Goal: Information Seeking & Learning: Learn about a topic

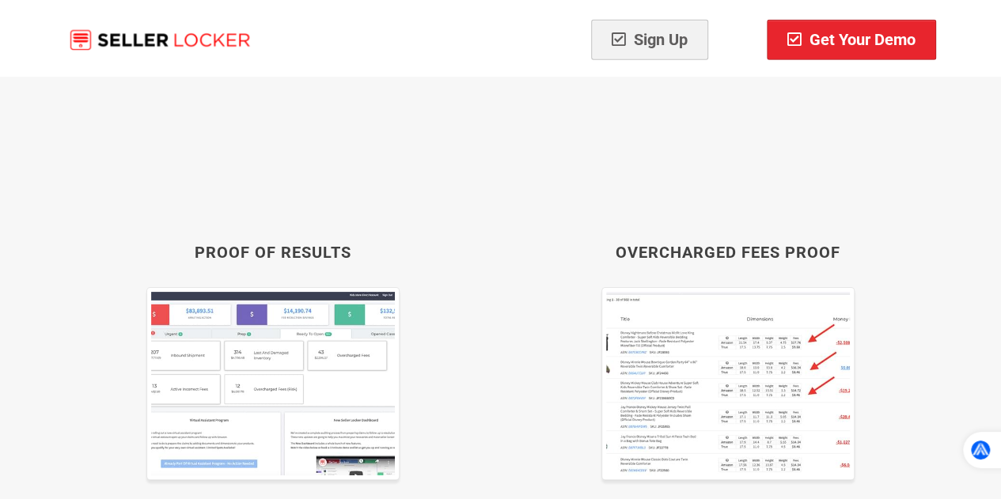
scroll to position [8301, 0]
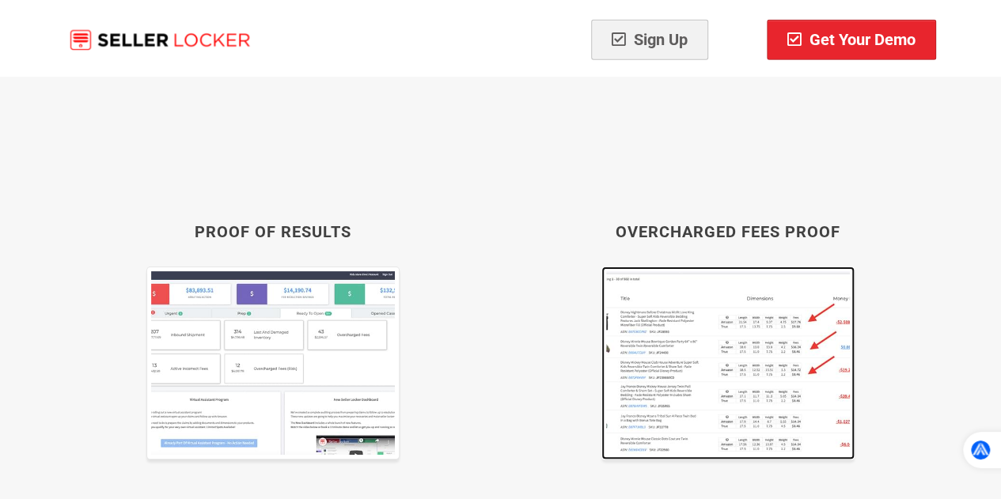
click at [687, 281] on img at bounding box center [727, 363] width 253 height 193
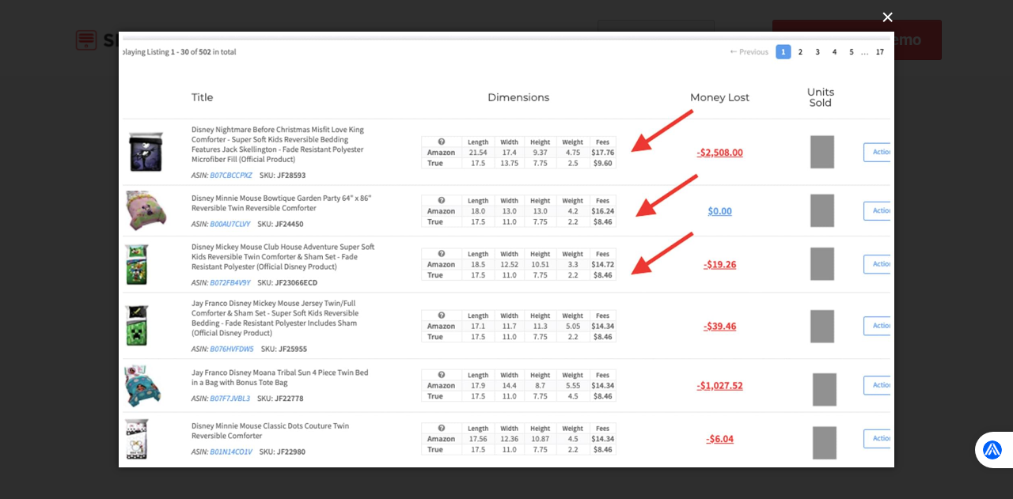
click at [880, 18] on button "×" at bounding box center [510, 17] width 775 height 35
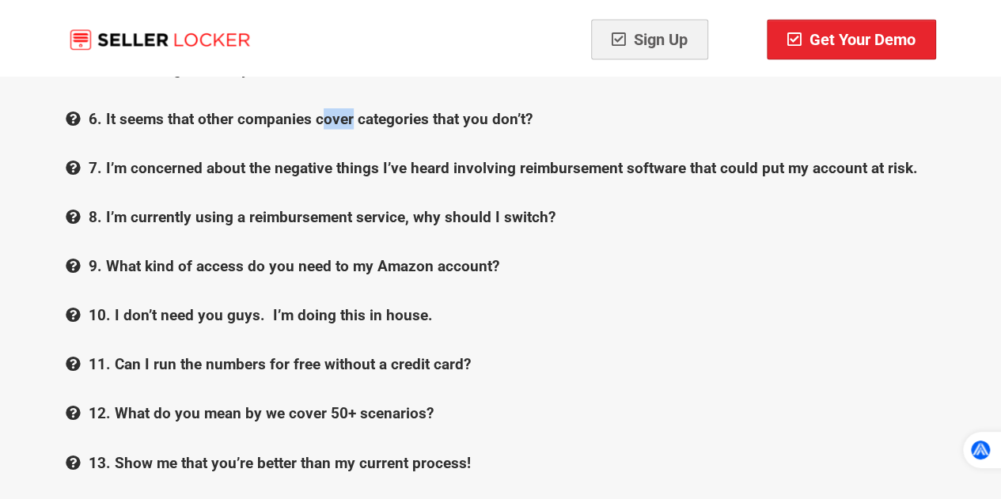
scroll to position [16484, 0]
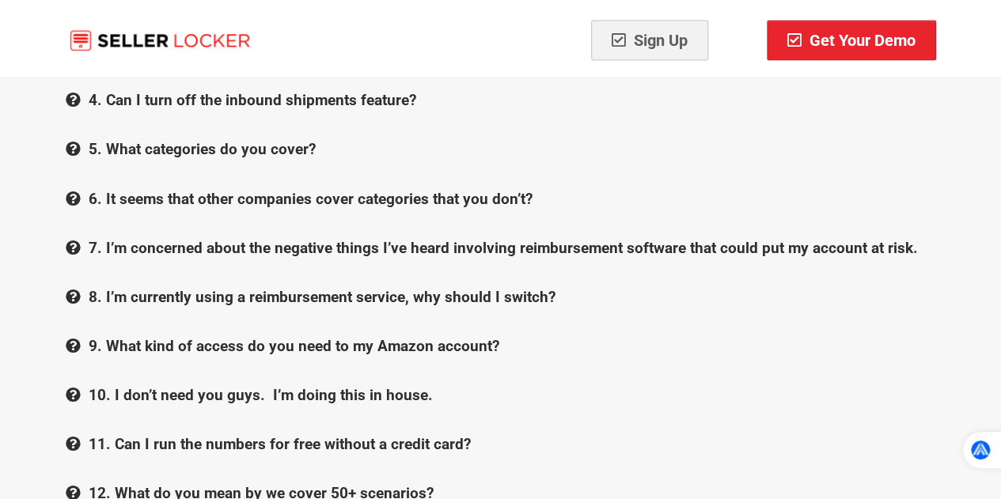
click at [174, 189] on b "6. It seems that other companies cover categories that you don’t?" at bounding box center [311, 198] width 444 height 18
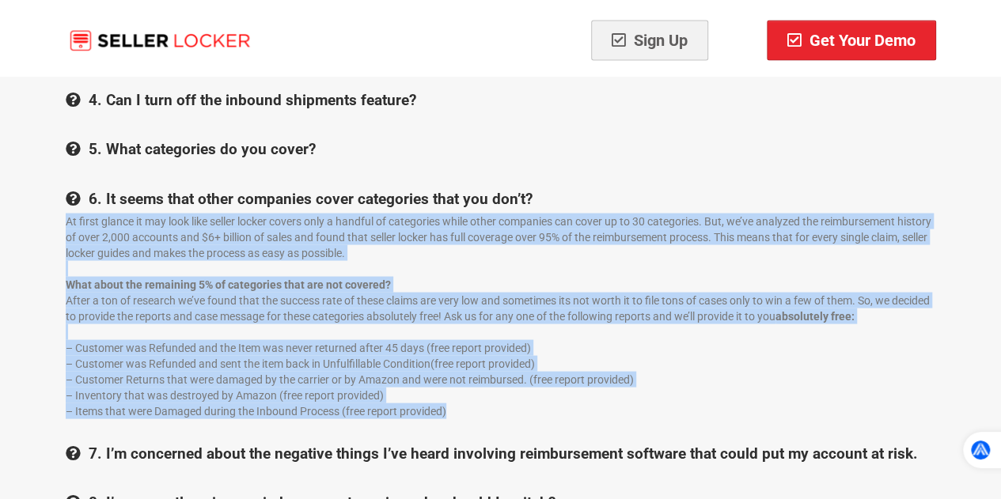
copy div "Lo ipsum dolors am con adip elit seddoe tempor incidi utla e dolorem al enimadm…"
drag, startPoint x: 484, startPoint y: 358, endPoint x: 45, endPoint y: 165, distance: 479.6
click at [46, 165] on div "Q&A 1. What is the difference between you and other reimbursement companies? Th…" at bounding box center [501, 348] width 910 height 927
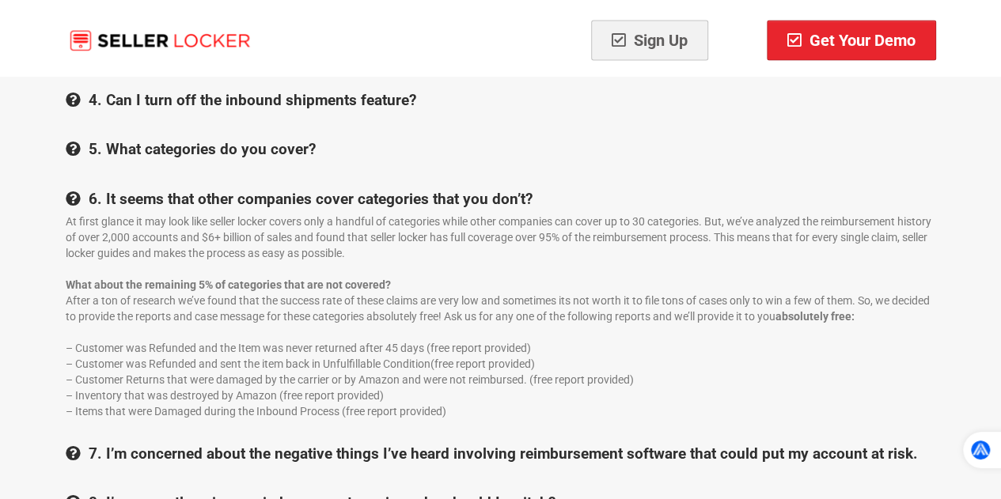
click at [418, 29] on div "Sign Up Get Your Demo" at bounding box center [501, 38] width 926 height 76
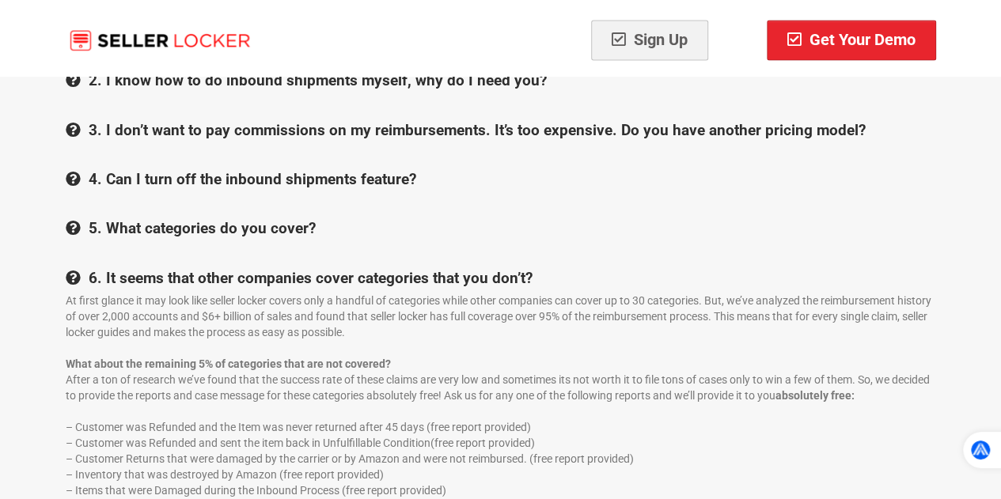
click at [295, 218] on b "5. What categories do you cover?" at bounding box center [202, 227] width 227 height 18
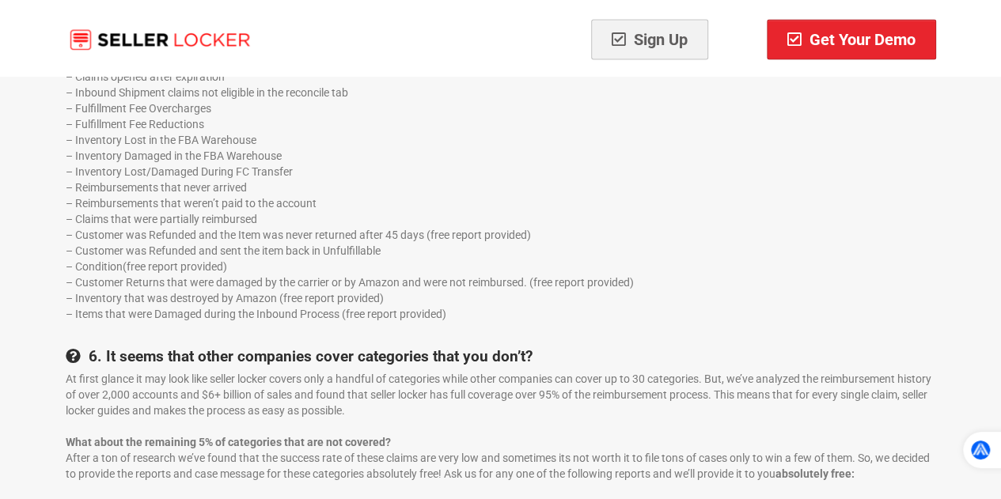
scroll to position [16453, 0]
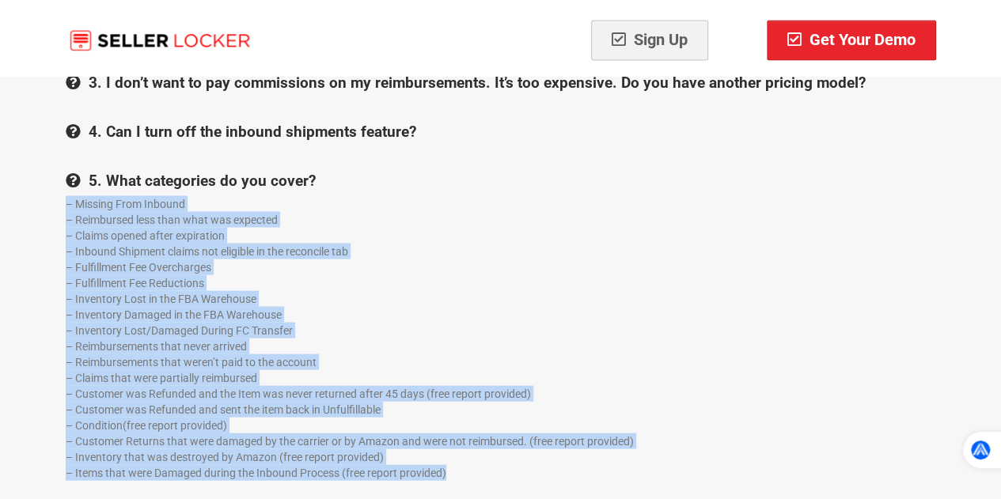
drag, startPoint x: 467, startPoint y: 420, endPoint x: 63, endPoint y: 145, distance: 488.4
copy div "– Missing From Inbound – Reimbursed less than what was expected – Claims opened…"
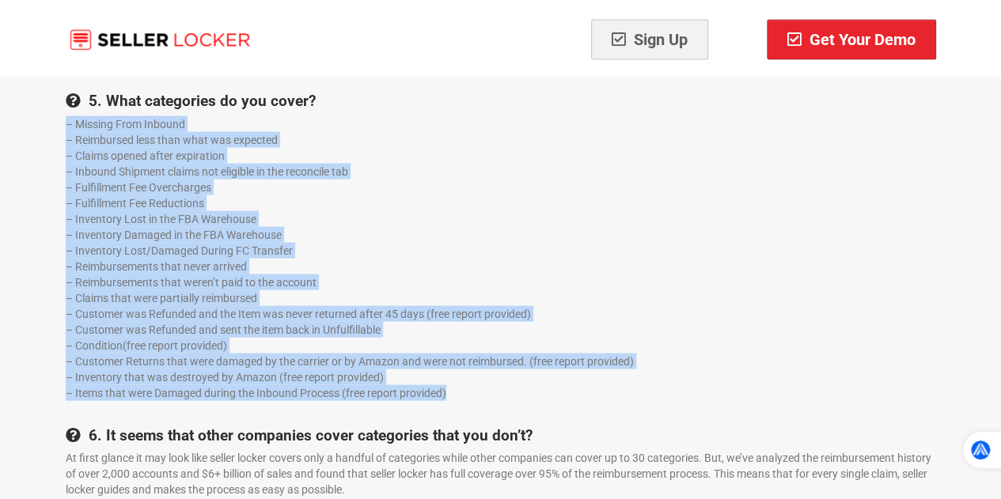
scroll to position [16611, 0]
